Goal: Task Accomplishment & Management: Use online tool/utility

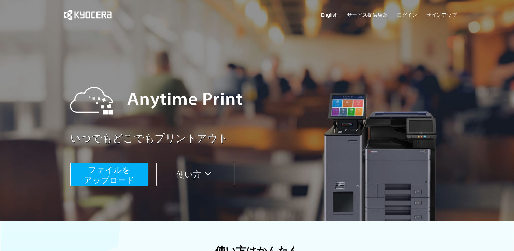
click at [140, 169] on button "ファイルを ​​アップロード" at bounding box center [109, 174] width 78 height 24
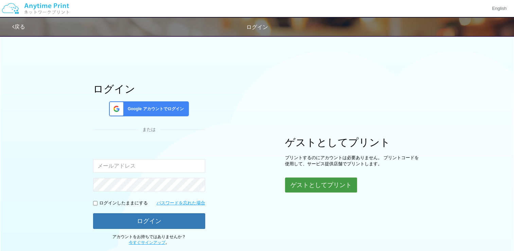
click at [316, 190] on button "ゲストとしてプリント" at bounding box center [321, 184] width 72 height 15
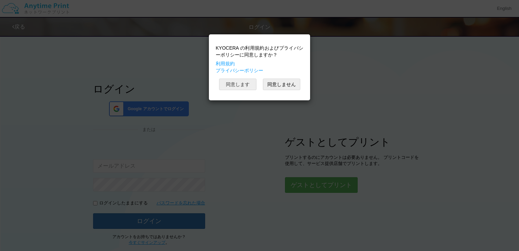
click at [228, 84] on button "同意します" at bounding box center [237, 84] width 37 height 12
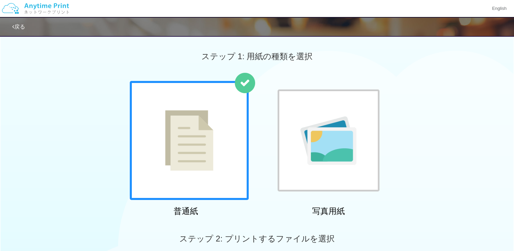
click at [207, 164] on img at bounding box center [189, 140] width 48 height 60
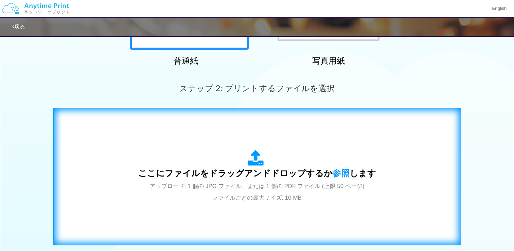
scroll to position [170, 0]
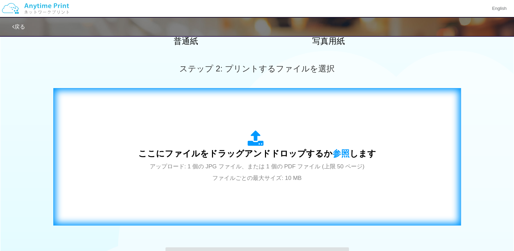
click at [317, 158] on span "ここにファイルをドラッグアンドドロップするか 参照 します" at bounding box center [257, 153] width 238 height 10
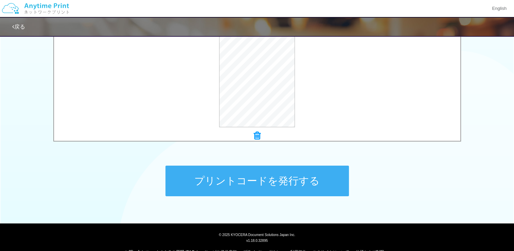
scroll to position [266, 0]
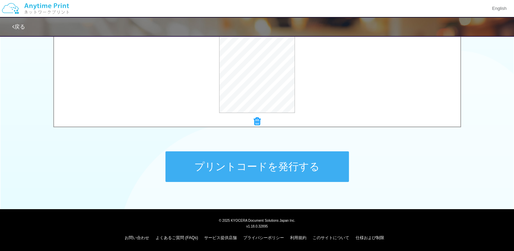
click at [322, 168] on button "プリントコードを発行する" at bounding box center [256, 166] width 183 height 31
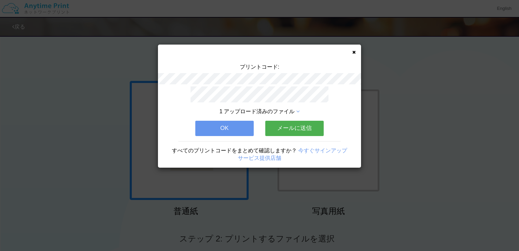
drag, startPoint x: 207, startPoint y: 123, endPoint x: 195, endPoint y: 109, distance: 18.6
click at [207, 123] on button "OK" at bounding box center [224, 128] width 58 height 15
